Goal: Task Accomplishment & Management: Use online tool/utility

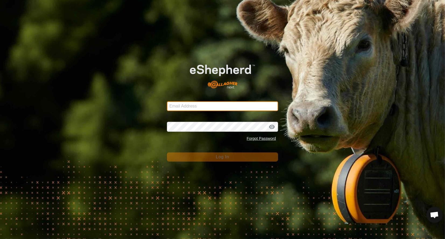
type input "[EMAIL_ADDRESS][DOMAIN_NAME]"
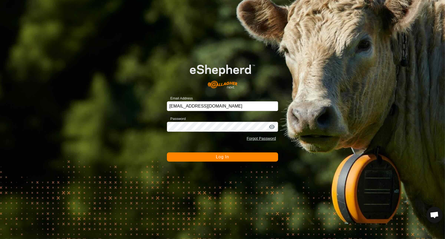
click at [238, 156] on button "Log In" at bounding box center [222, 157] width 111 height 9
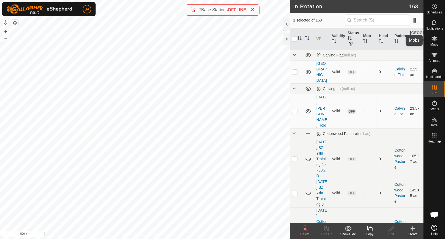
click at [434, 41] on icon at bounding box center [434, 39] width 6 height 6
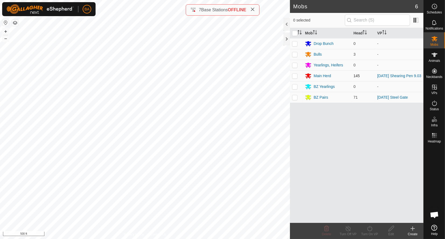
click at [294, 77] on p-checkbox at bounding box center [294, 76] width 5 height 4
checkbox input "true"
drag, startPoint x: 367, startPoint y: 230, endPoint x: 368, endPoint y: 227, distance: 3.5
click at [368, 230] on icon at bounding box center [369, 228] width 7 height 6
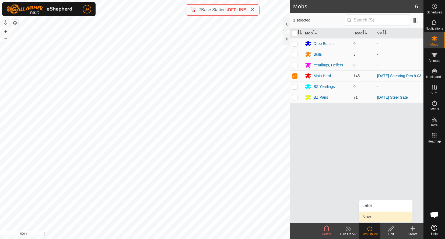
click at [369, 218] on link "Now" at bounding box center [385, 217] width 53 height 11
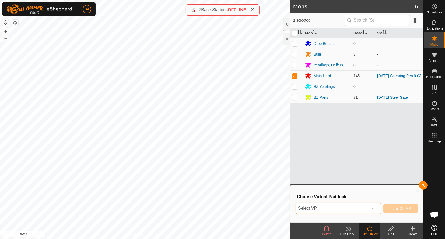
click at [356, 209] on span "Select VP" at bounding box center [332, 208] width 72 height 11
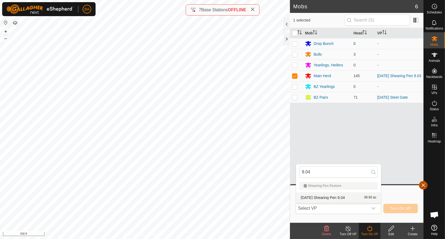
type input "9.04"
click at [423, 185] on button "button" at bounding box center [423, 185] width 9 height 9
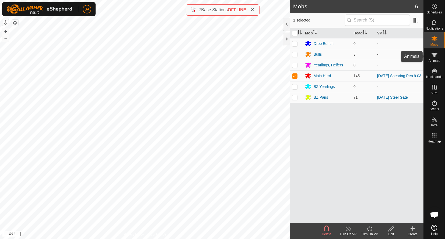
click at [433, 53] on icon at bounding box center [434, 55] width 6 height 6
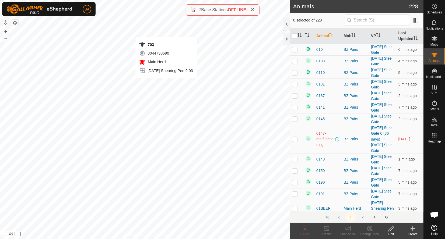
checkbox input "true"
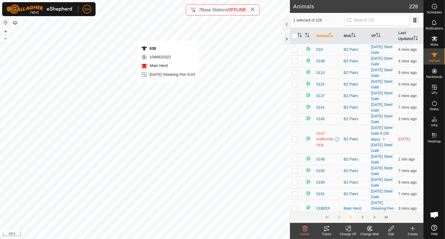
click at [168, 87] on div "638 1096620322 Main Herd [DATE] Shearing Pen 9.03 + – ⇧ i 100 ft" at bounding box center [145, 119] width 290 height 239
checkbox input "true"
click at [174, 86] on div "726 1211800147 Main Herd [DATE] Shearing Pen 9.03 + – ⇧ i 100 ft" at bounding box center [145, 119] width 290 height 239
click at [178, 86] on div "726 1211800147 Main Herd [DATE] Shearing Pen 9.03 + – ⇧ i 100 ft" at bounding box center [145, 119] width 290 height 239
checkbox input "false"
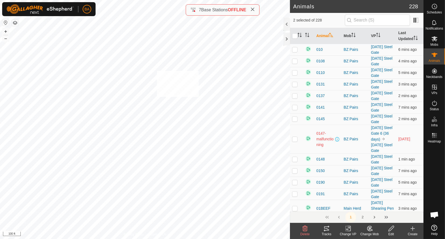
checkbox input "true"
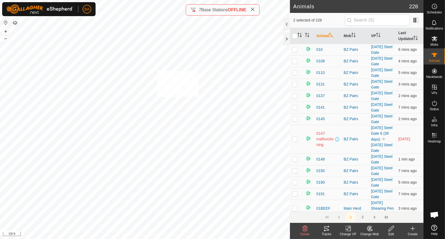
checkbox input "true"
click at [350, 231] on icon at bounding box center [349, 228] width 2 height 5
click at [355, 208] on link "Choose VP..." at bounding box center [363, 205] width 53 height 11
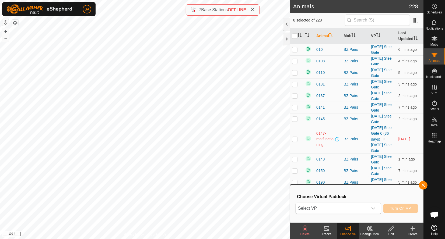
click at [350, 208] on span "Select VP" at bounding box center [332, 208] width 72 height 11
type input "9.04"
click at [308, 154] on td at bounding box center [308, 139] width 11 height 29
click at [421, 184] on button "button" at bounding box center [423, 185] width 9 height 9
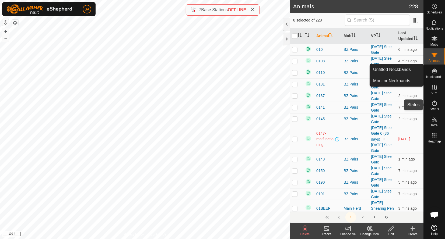
click at [434, 105] on icon at bounding box center [434, 103] width 5 height 5
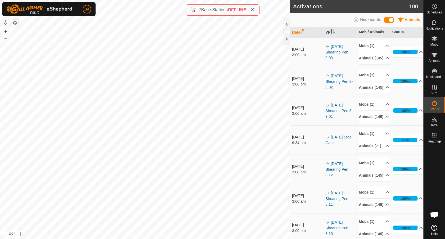
click at [412, 53] on p-accordion-header "100%" at bounding box center [407, 52] width 31 height 11
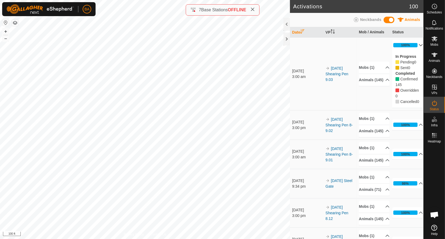
click at [412, 47] on p-accordion-header "100%" at bounding box center [407, 45] width 31 height 11
